Goal: Find specific page/section: Find specific page/section

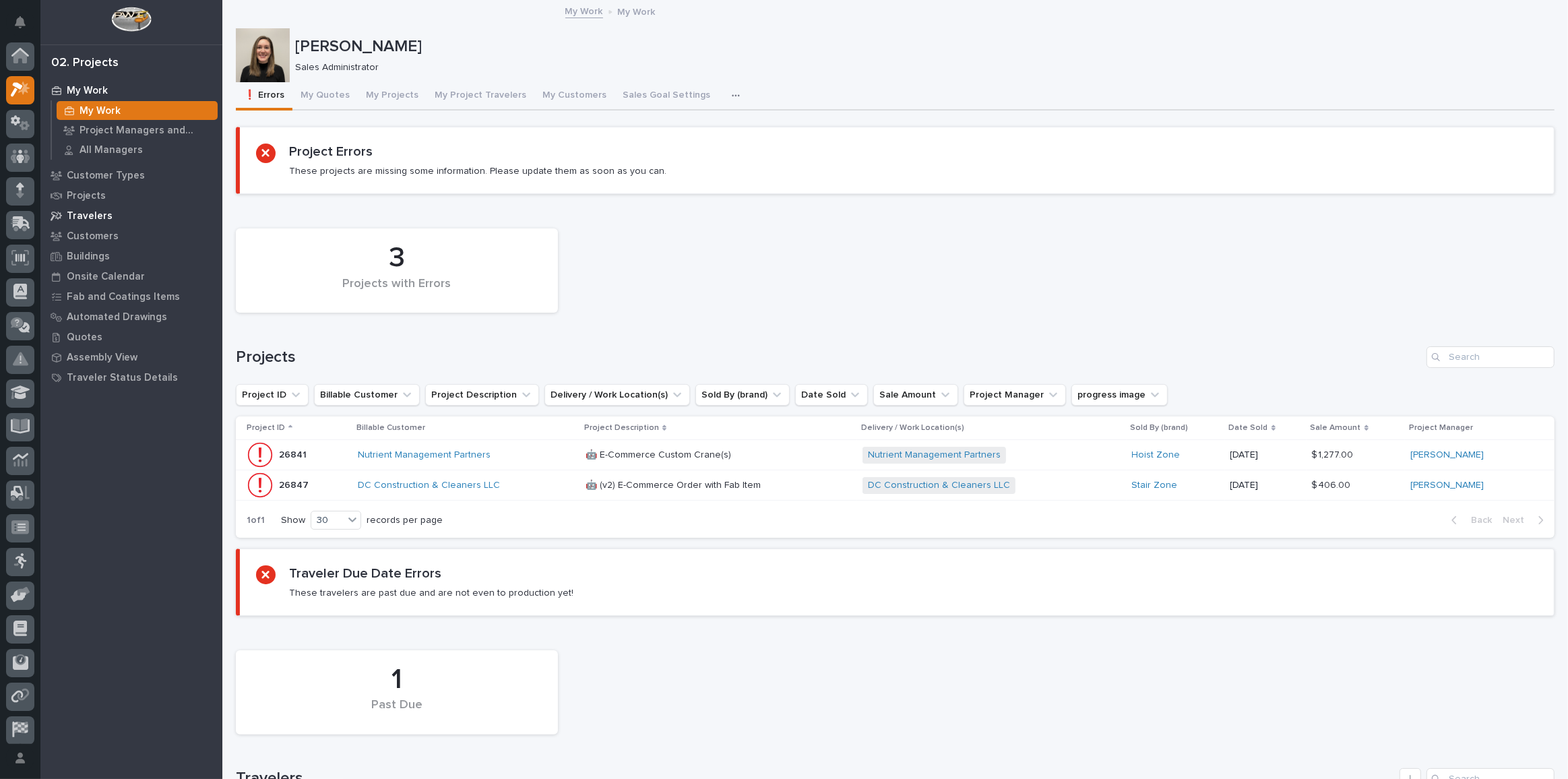
scroll to position [33, 0]
click at [22, 91] on icon at bounding box center [25, 93] width 10 height 10
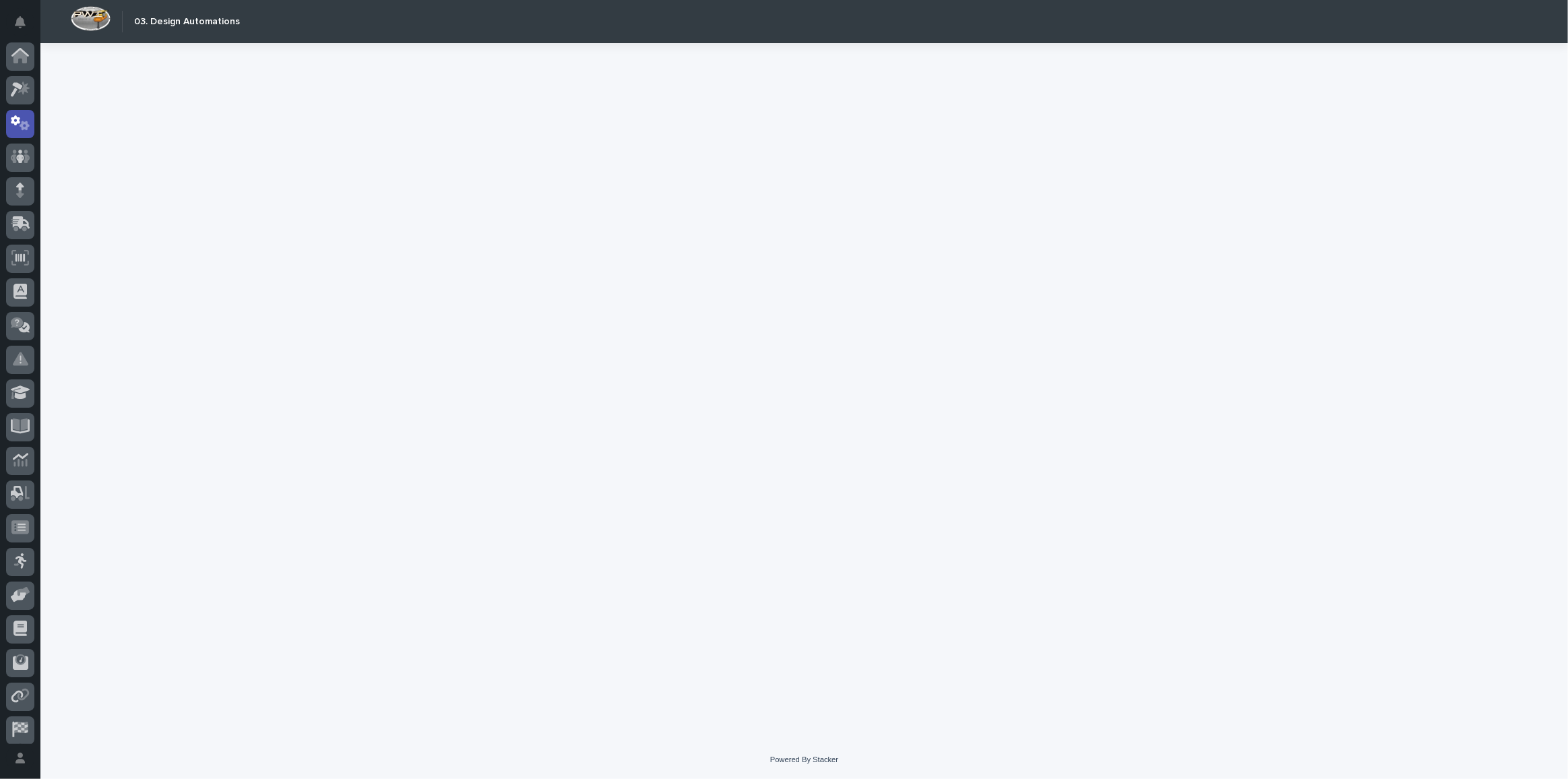
scroll to position [40, 0]
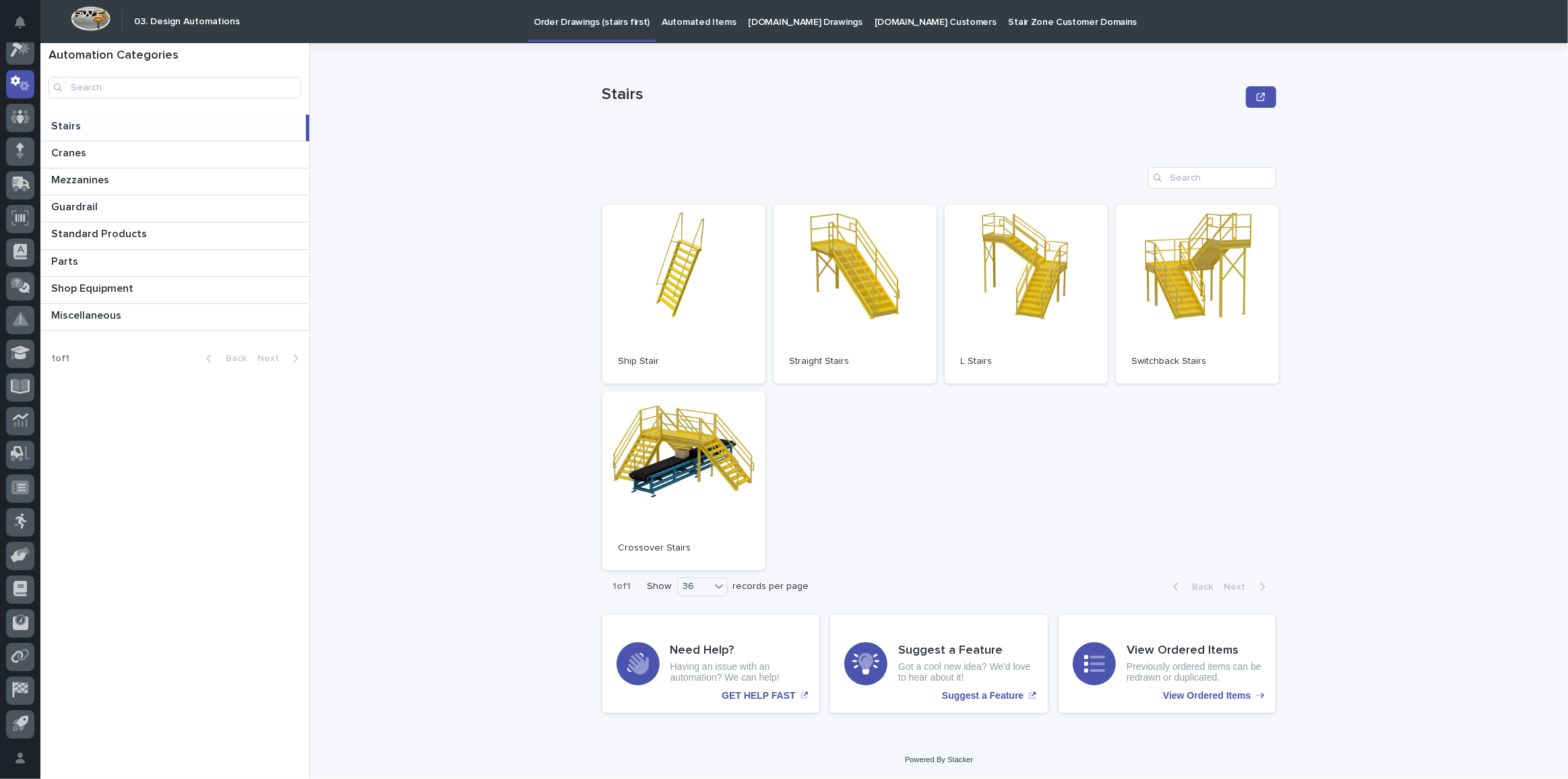
click at [799, 29] on link "[DOMAIN_NAME] Drawings" at bounding box center [805, 21] width 126 height 42
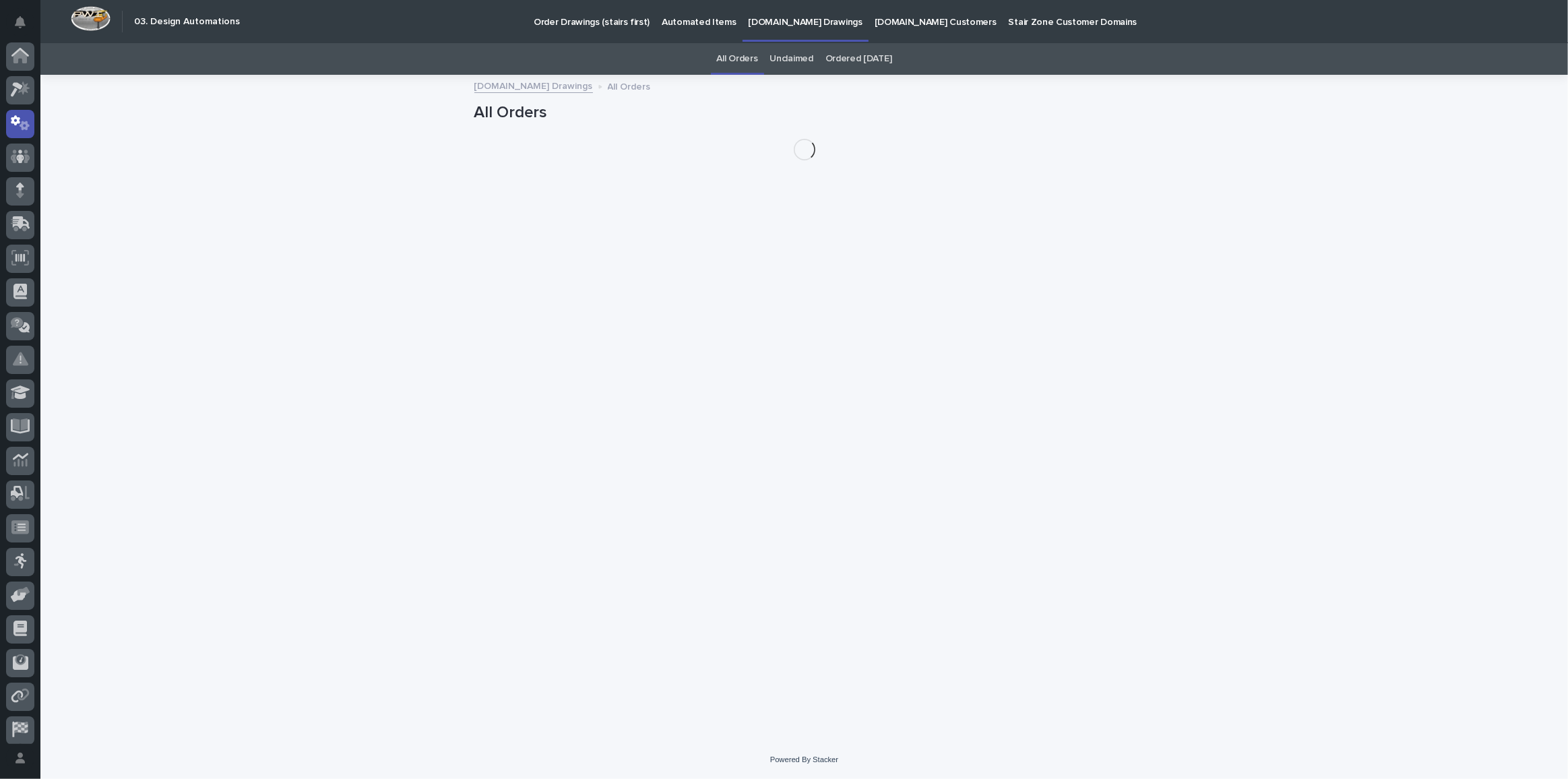
scroll to position [40, 0]
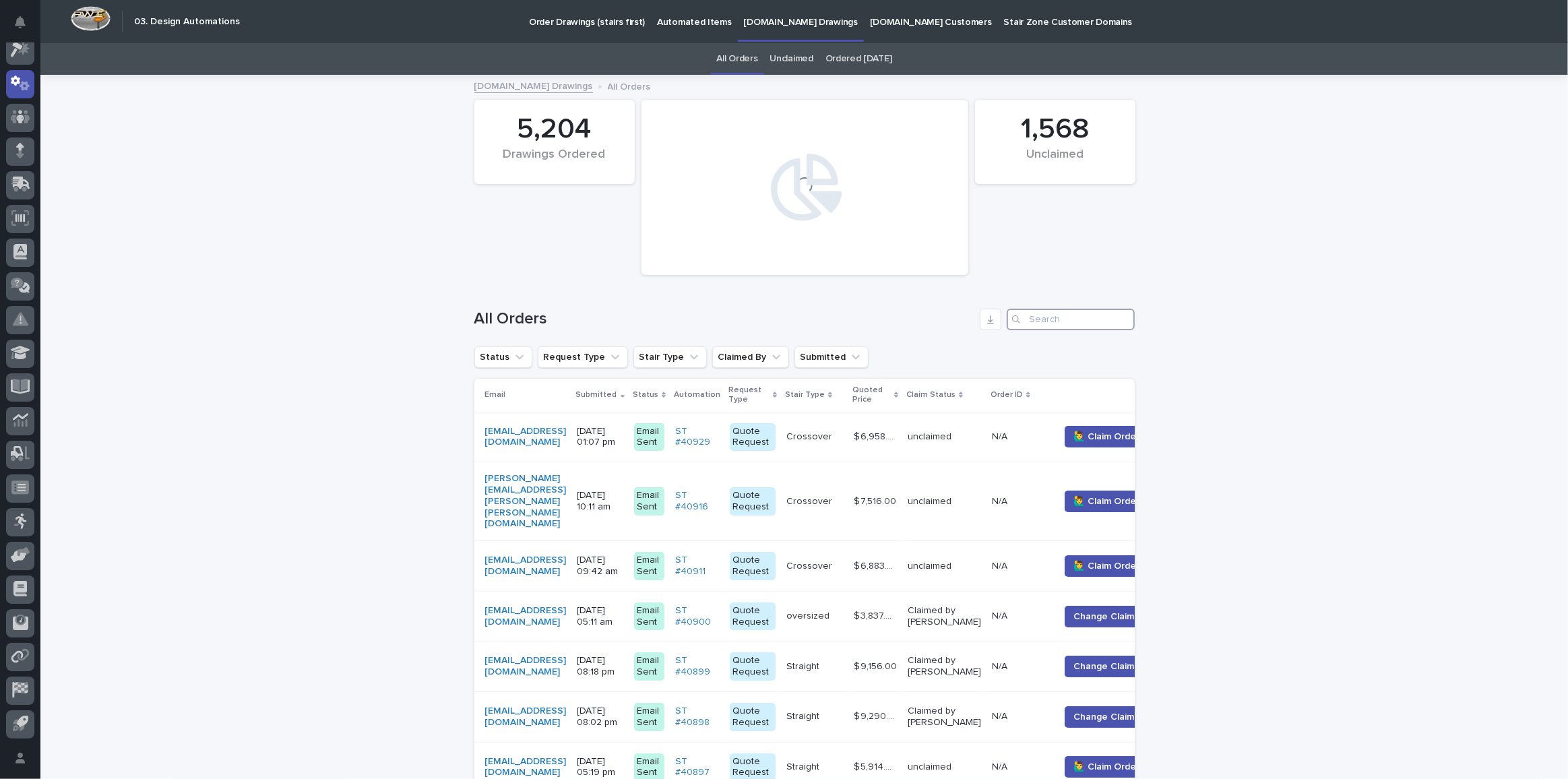
click at [1057, 312] on input "Search" at bounding box center [1071, 319] width 128 height 22
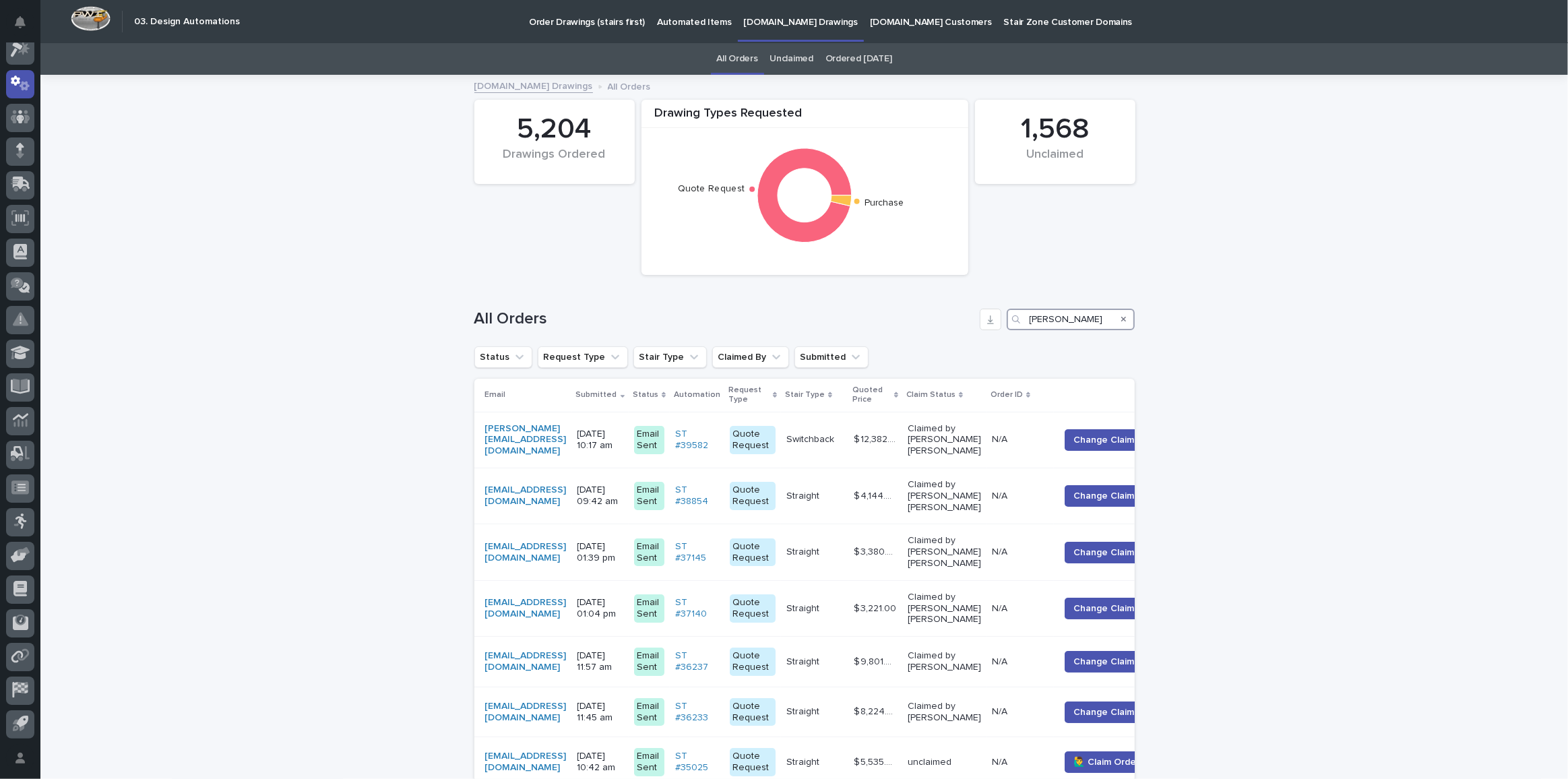
drag, startPoint x: 1053, startPoint y: 323, endPoint x: 922, endPoint y: 301, distance: 132.8
click at [928, 302] on div "All Orders [PERSON_NAME]" at bounding box center [804, 314] width 661 height 64
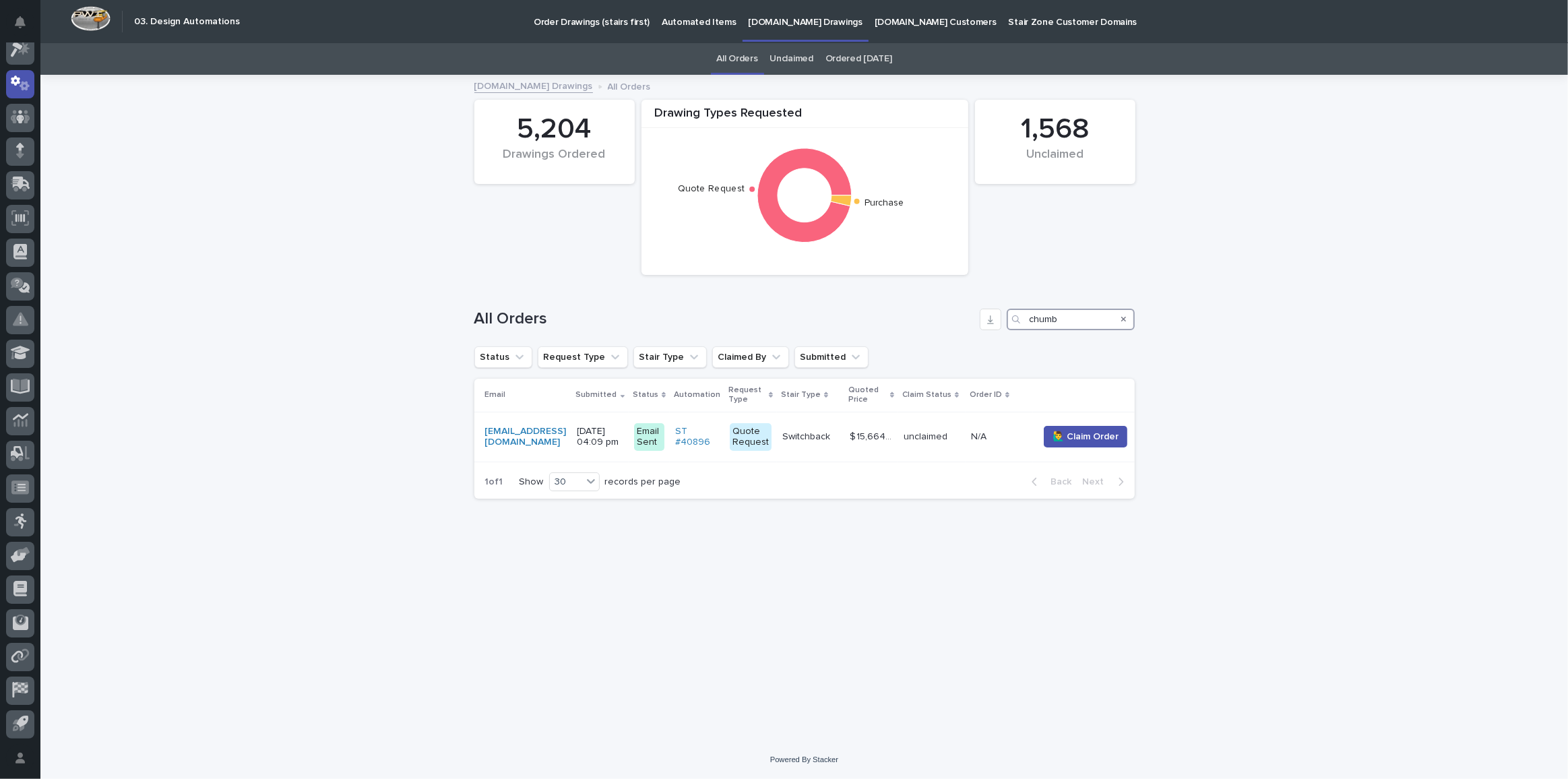
type input "chumb"
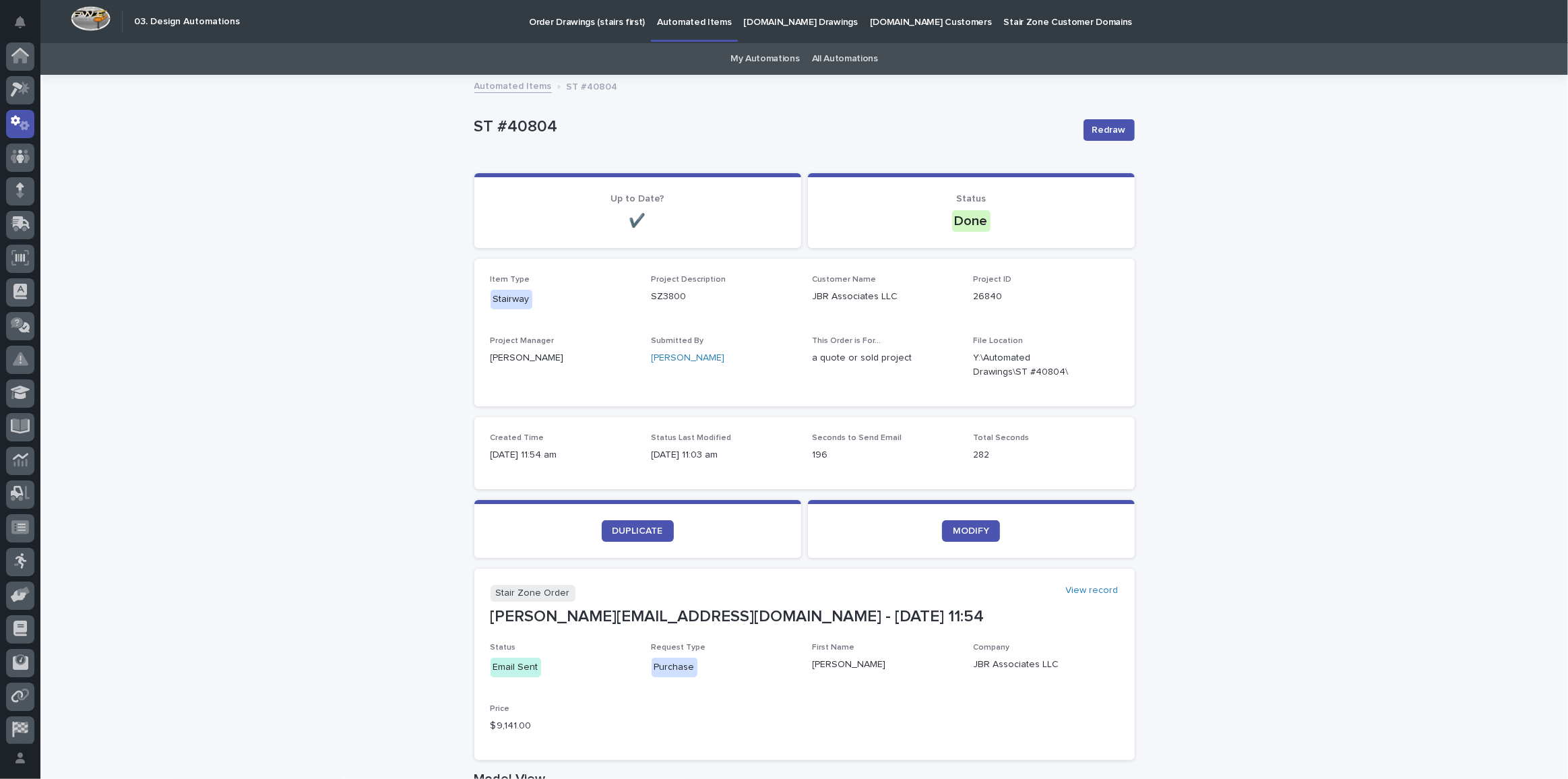
scroll to position [40, 0]
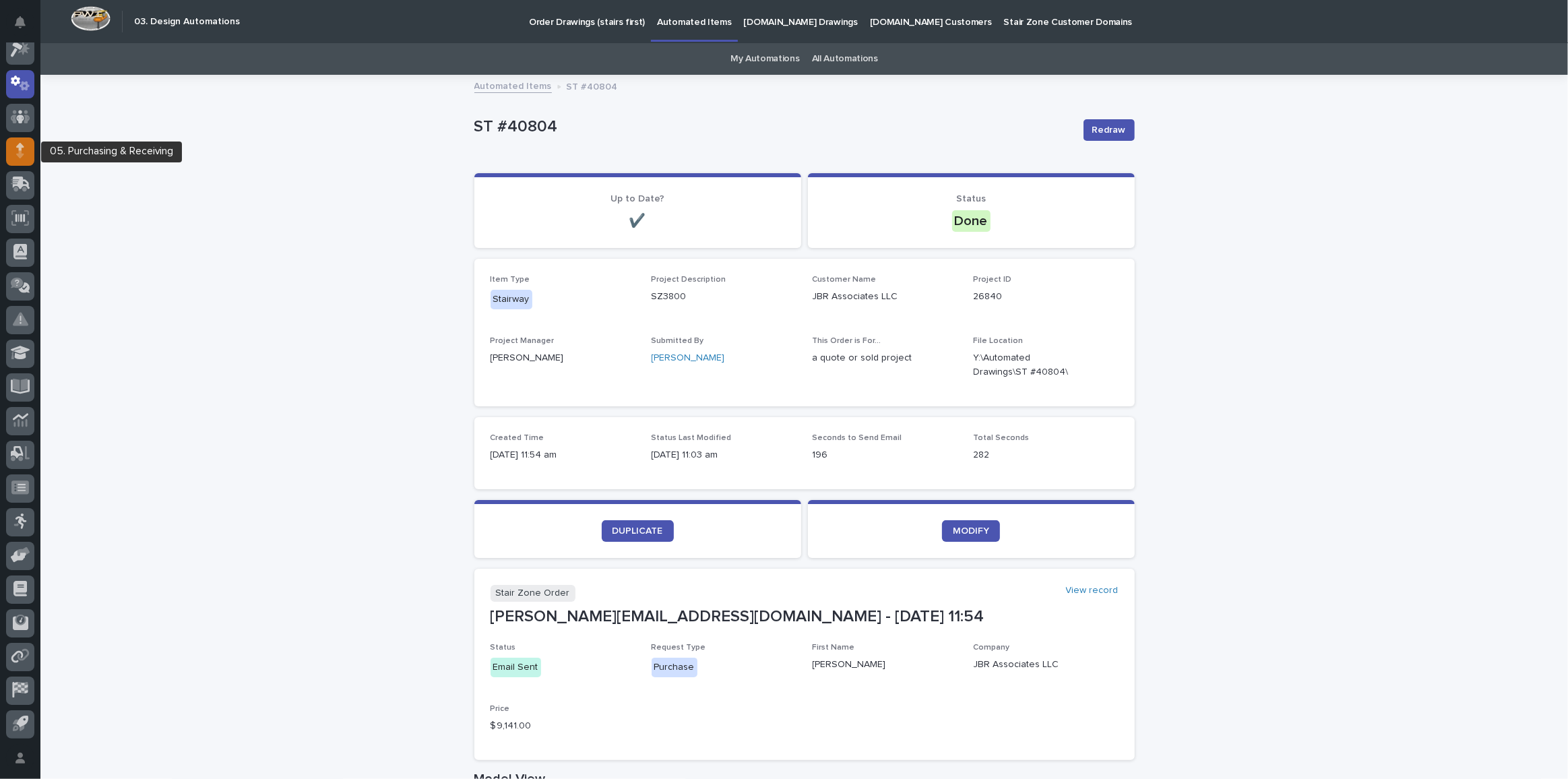
click at [18, 147] on icon at bounding box center [20, 147] width 8 height 7
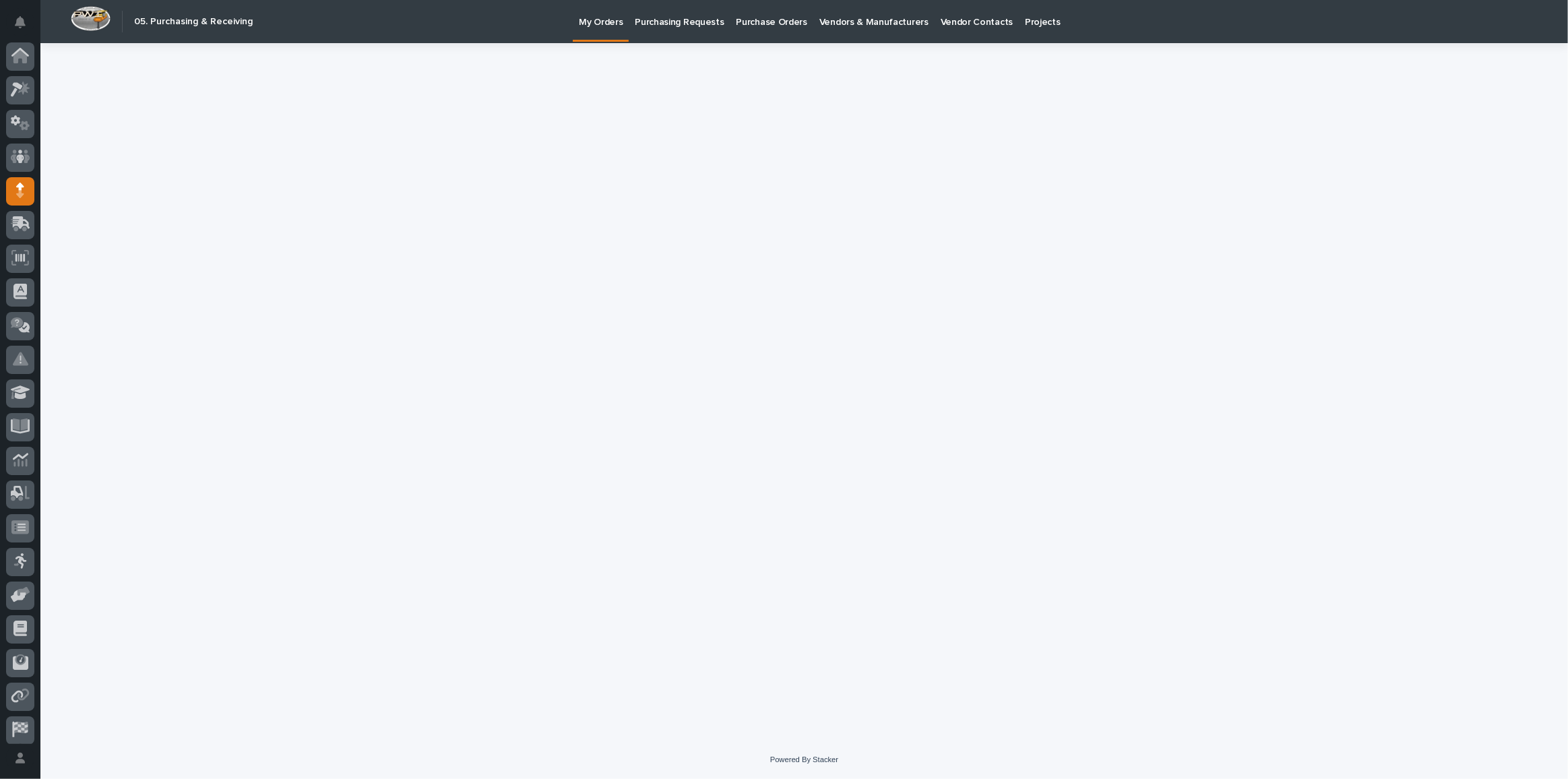
scroll to position [40, 0]
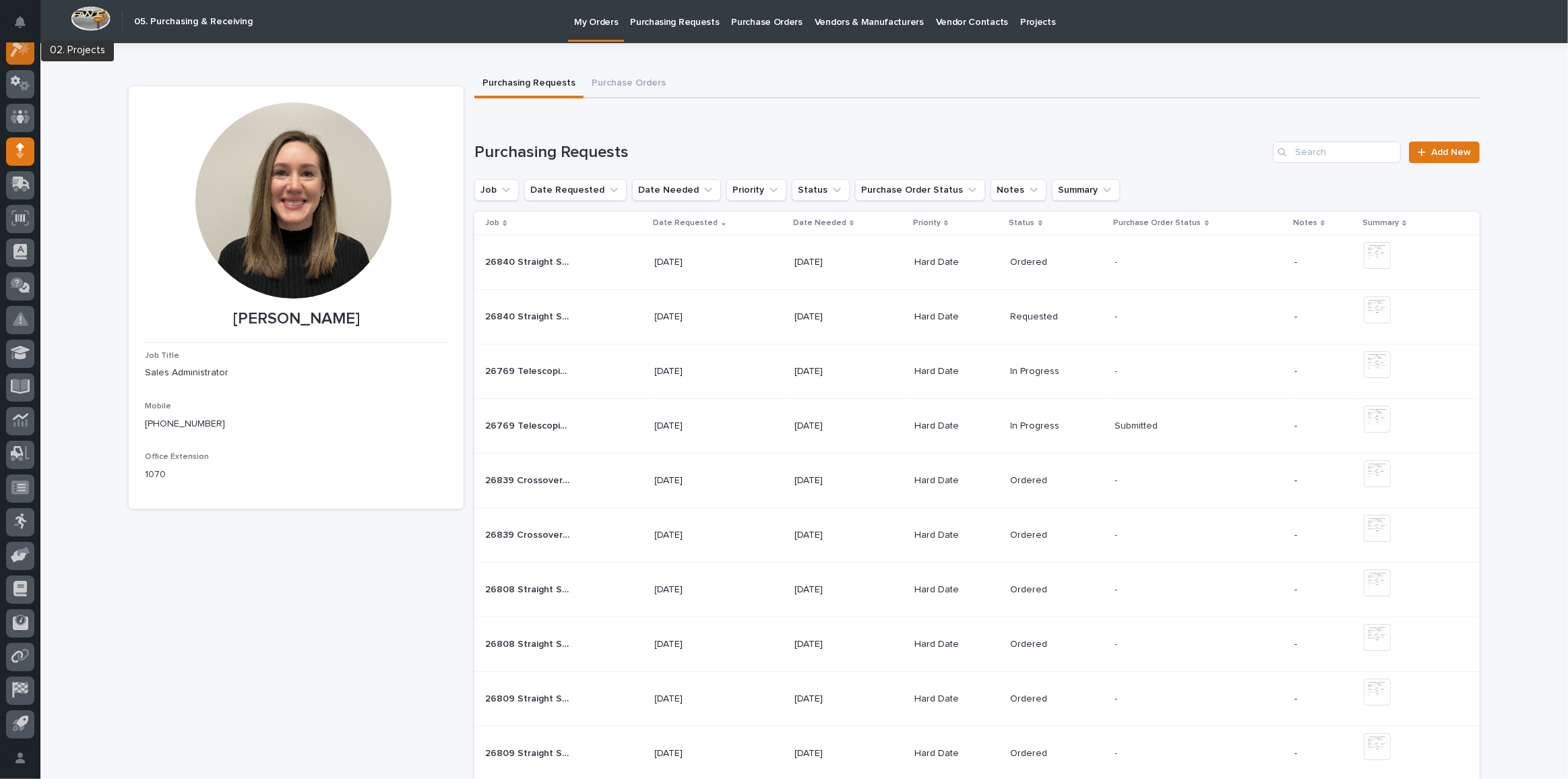
click at [16, 55] on icon at bounding box center [20, 49] width 19 height 16
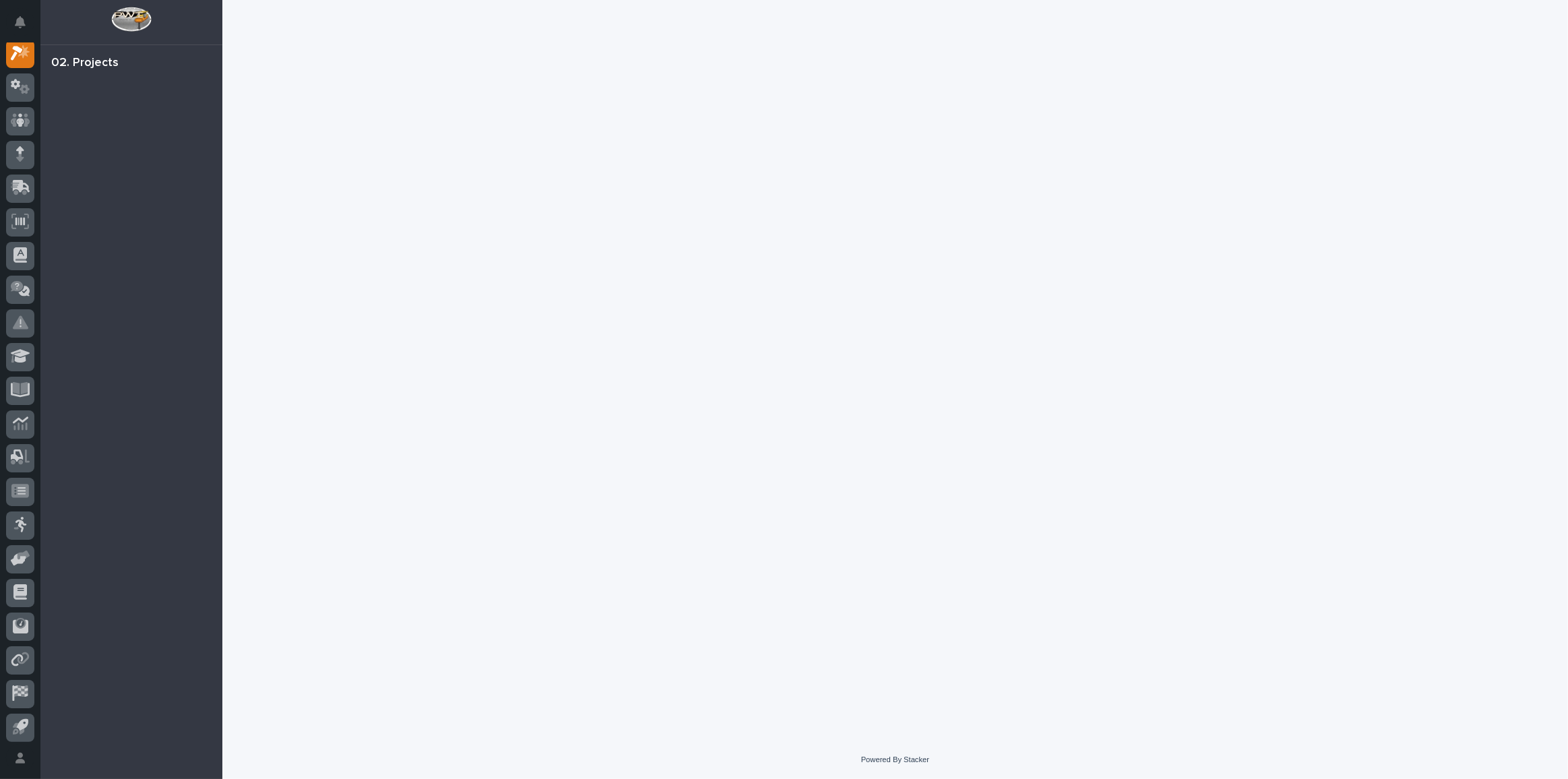
scroll to position [33, 0]
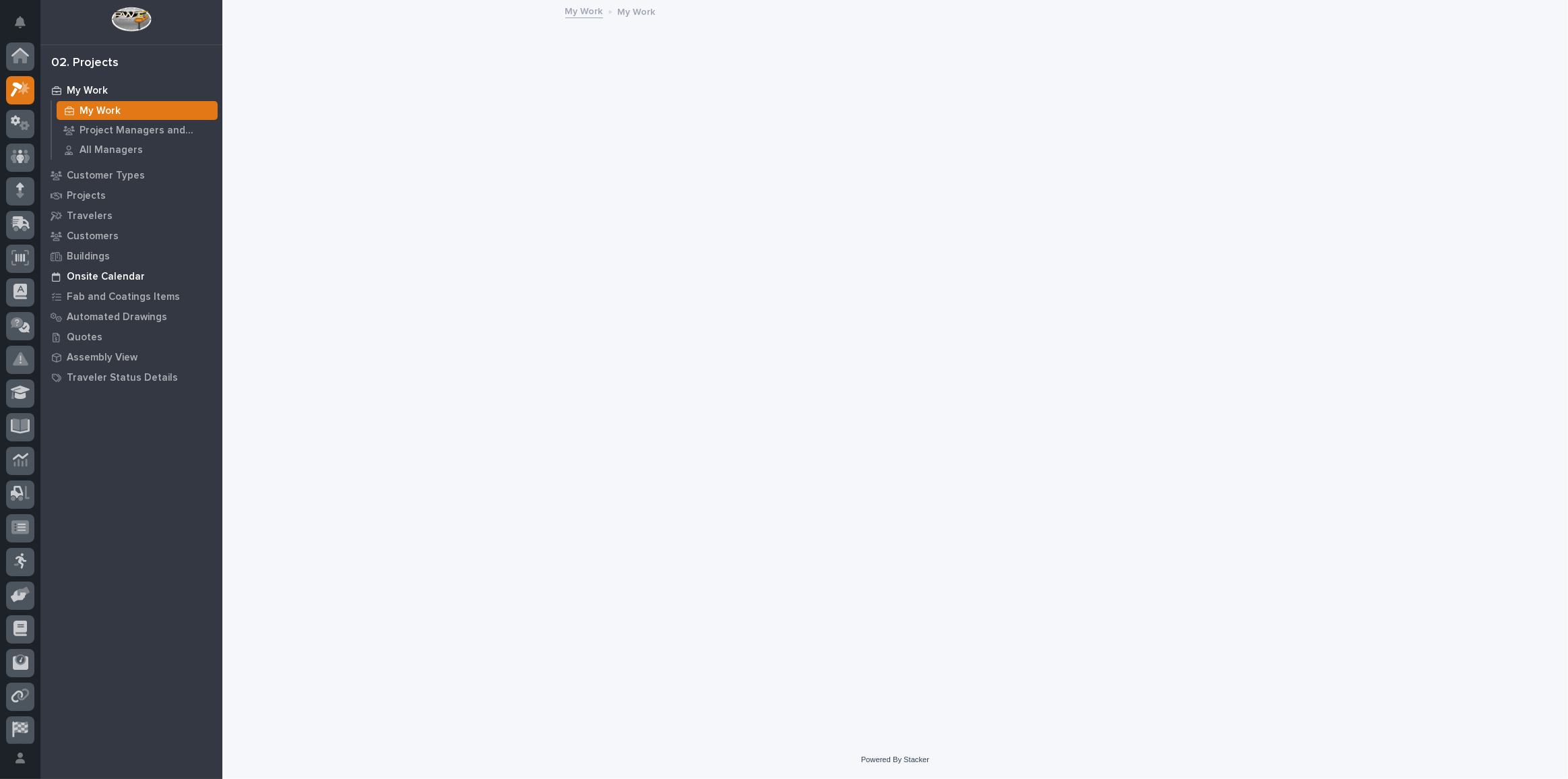
scroll to position [33, 0]
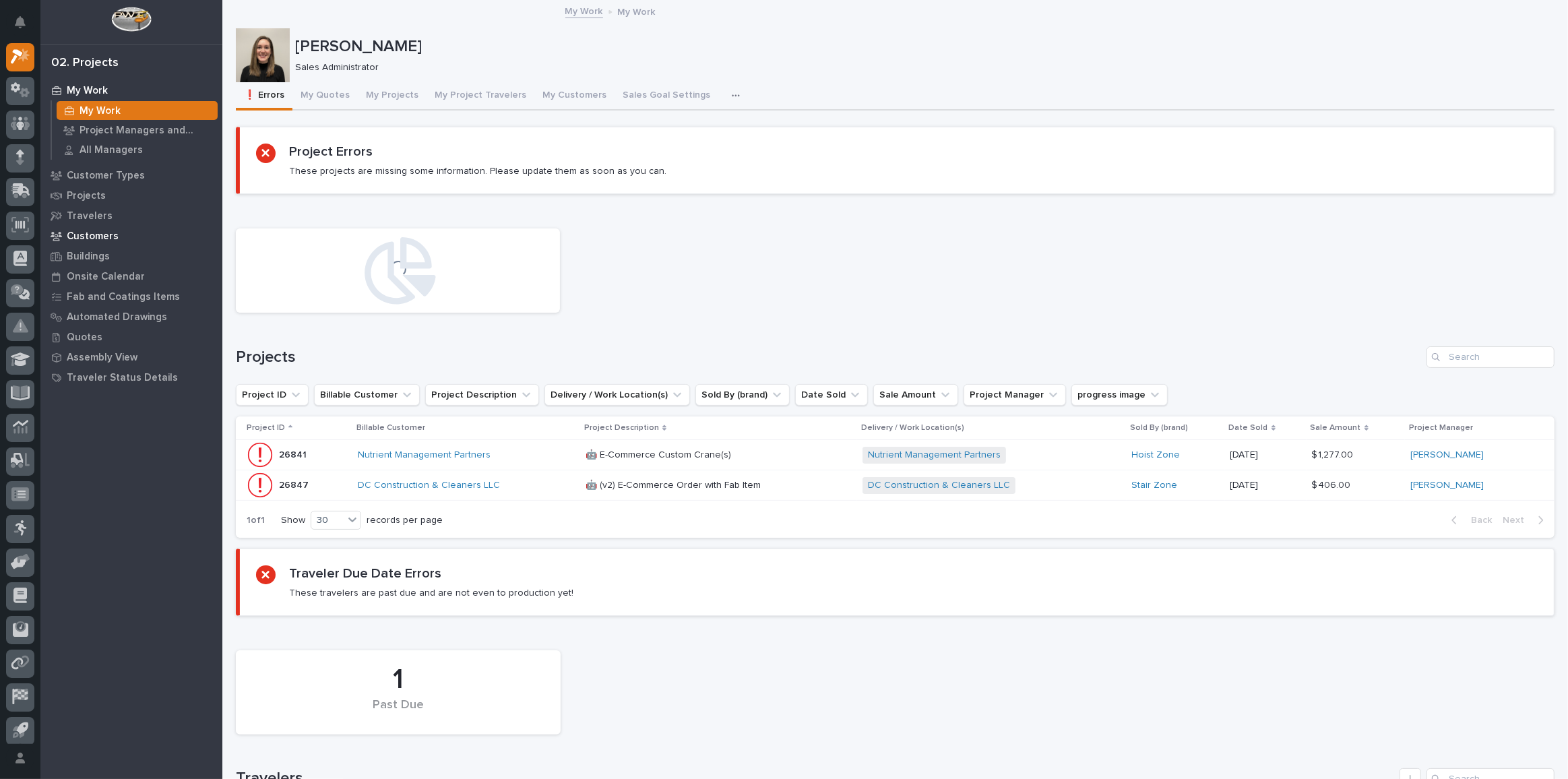
click at [95, 236] on p "Customers" at bounding box center [92, 236] width 52 height 12
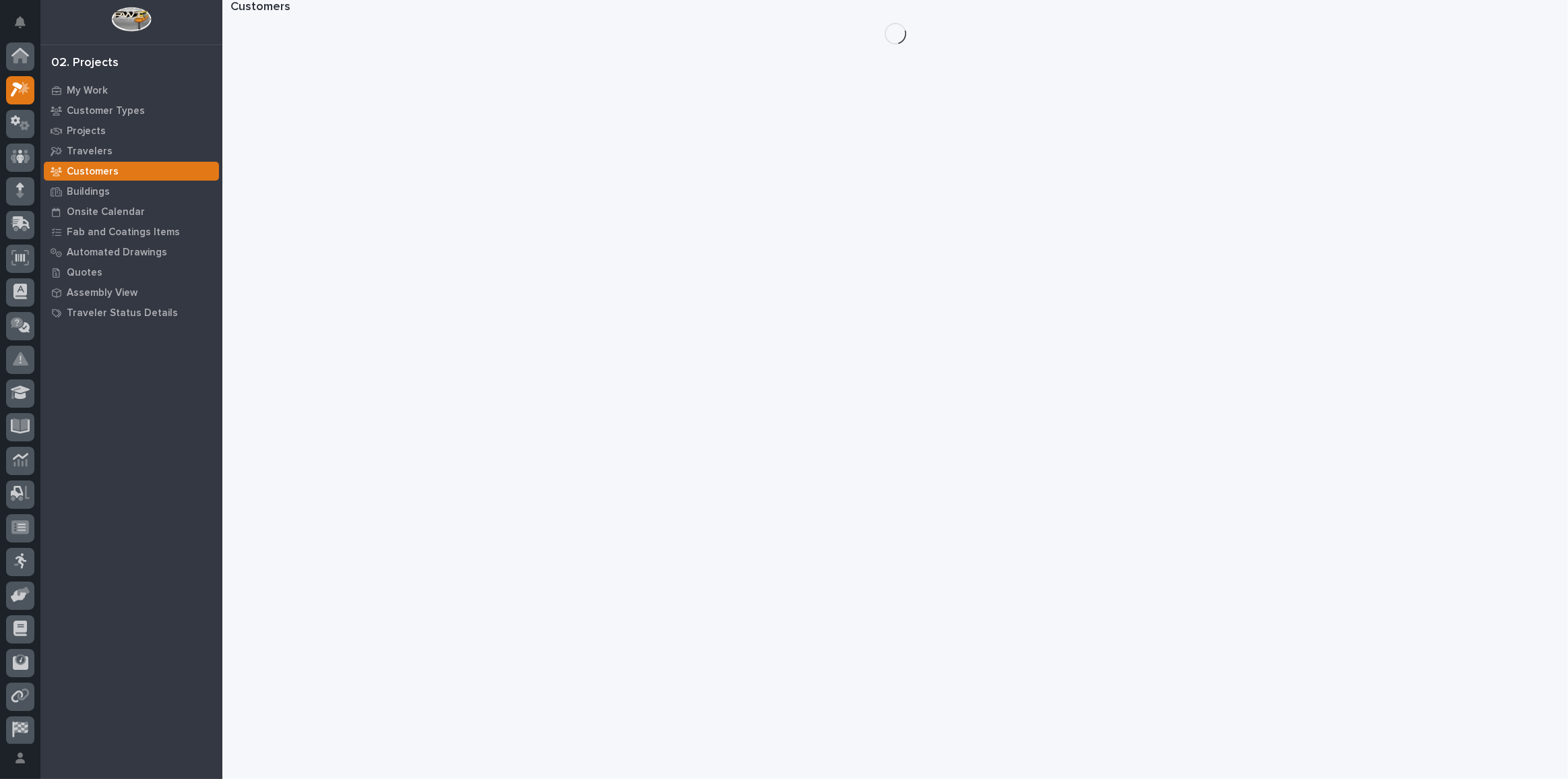
scroll to position [33, 0]
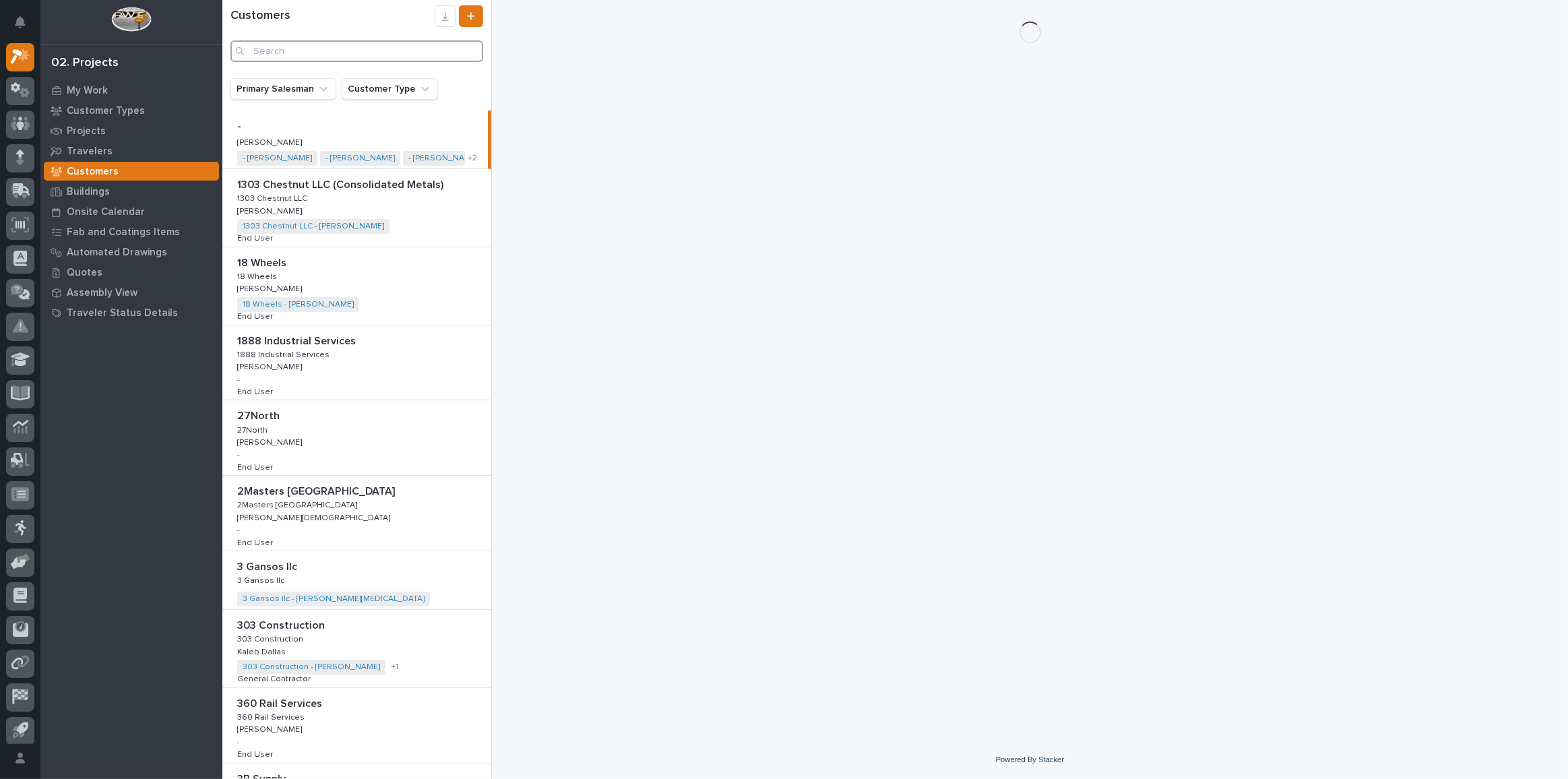
click at [310, 45] on input "Search" at bounding box center [357, 51] width 253 height 22
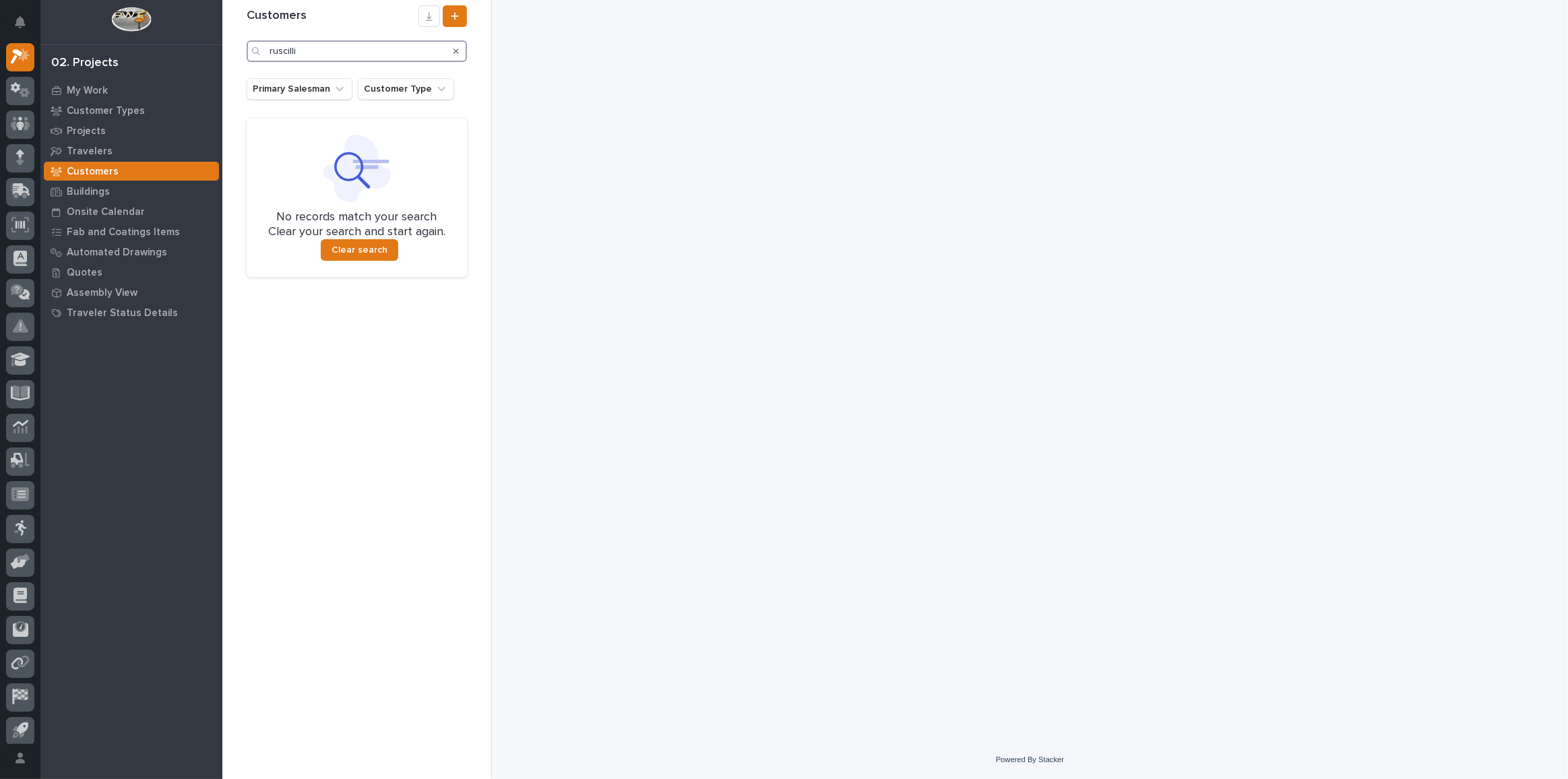
type input "ruscilli"
